Goal: Task Accomplishment & Management: Use online tool/utility

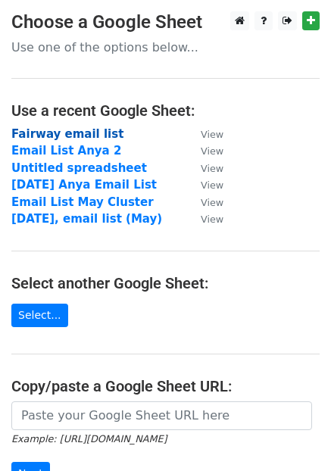
click at [94, 133] on strong "Fairway email list" at bounding box center [67, 134] width 112 height 14
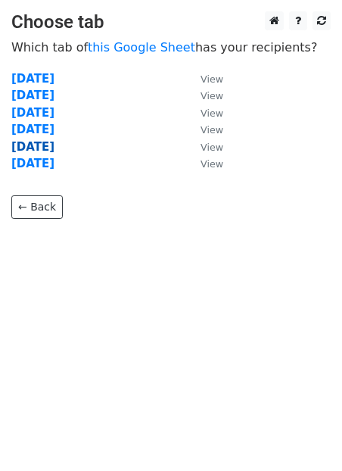
click at [41, 146] on strong "Monday" at bounding box center [32, 147] width 43 height 14
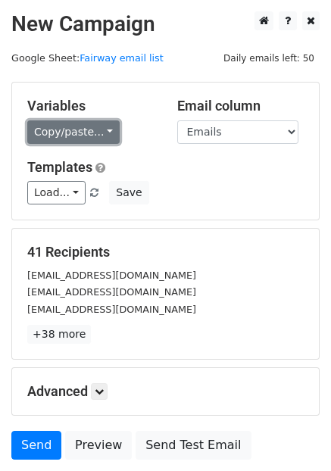
click at [94, 128] on link "Copy/paste..." at bounding box center [73, 131] width 92 height 23
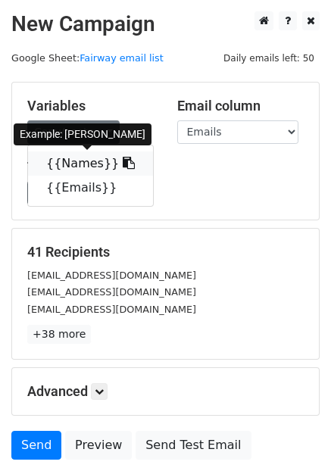
click at [123, 161] on icon at bounding box center [129, 163] width 12 height 12
